Goal: Task Accomplishment & Management: Use online tool/utility

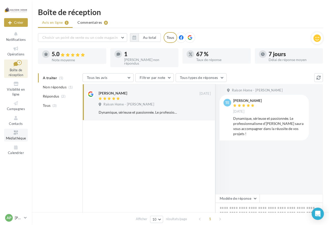
click at [18, 133] on icon at bounding box center [16, 133] width 21 height 6
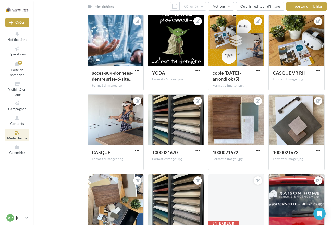
scroll to position [153, 0]
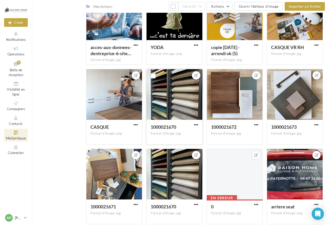
click at [181, 106] on div at bounding box center [175, 94] width 56 height 51
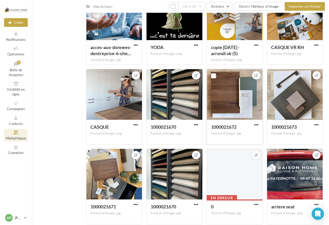
click at [228, 105] on div at bounding box center [235, 94] width 56 height 51
drag, startPoint x: 228, startPoint y: 105, endPoint x: 240, endPoint y: 101, distance: 12.3
click at [240, 101] on div at bounding box center [235, 94] width 56 height 51
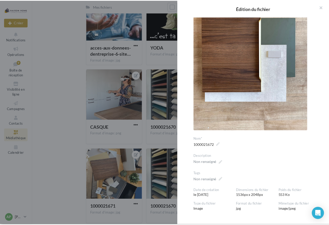
scroll to position [51, 0]
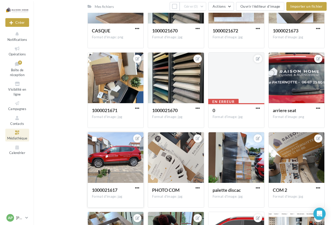
scroll to position [261, 0]
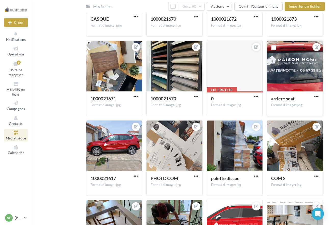
click at [280, 80] on div at bounding box center [295, 66] width 56 height 51
